Goal: Navigation & Orientation: Find specific page/section

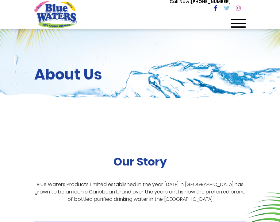
click at [236, 22] on div at bounding box center [238, 25] width 15 height 12
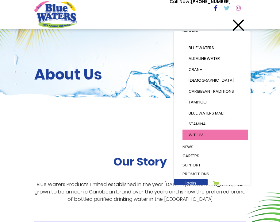
scroll to position [85, 0]
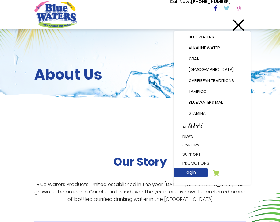
click at [143, 86] on div "About Us" at bounding box center [140, 75] width 280 height 92
click at [240, 22] on div at bounding box center [238, 25] width 15 height 12
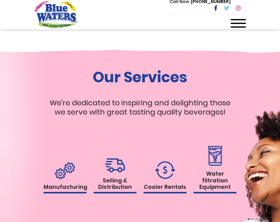
scroll to position [579, 0]
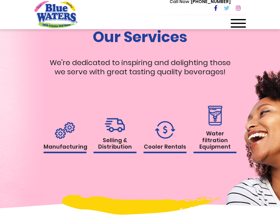
click at [123, 132] on img at bounding box center [115, 125] width 20 height 14
